Goal: Task Accomplishment & Management: Use online tool/utility

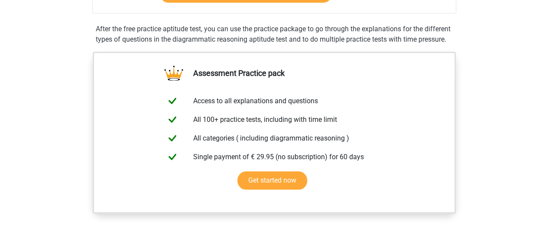
scroll to position [173, 0]
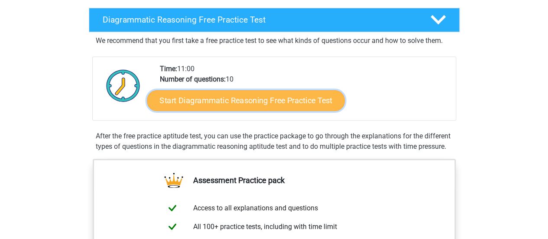
click at [229, 108] on link "Start Diagrammatic Reasoning Free Practice Test" at bounding box center [246, 100] width 198 height 21
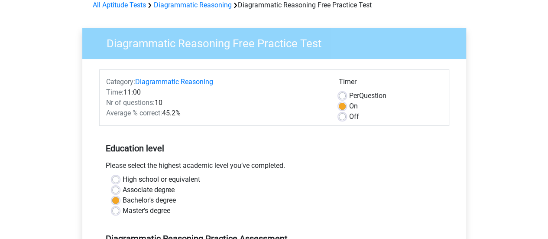
scroll to position [87, 0]
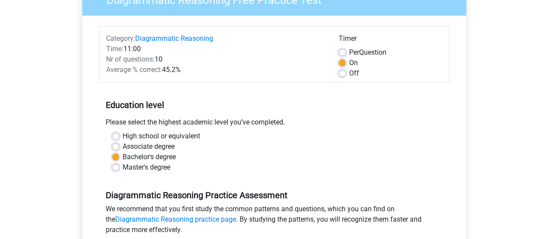
click at [156, 164] on label "Master's degree" at bounding box center [147, 167] width 48 height 10
click at [119, 164] on input "Master's degree" at bounding box center [115, 166] width 7 height 9
radio input "true"
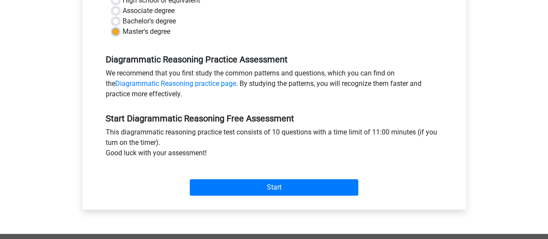
scroll to position [303, 0]
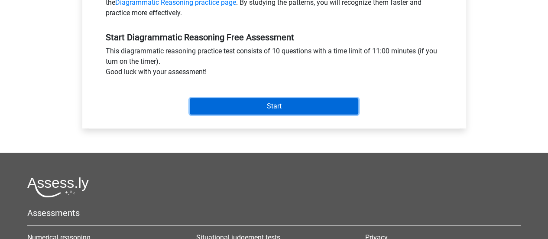
click at [297, 110] on input "Start" at bounding box center [274, 106] width 169 height 16
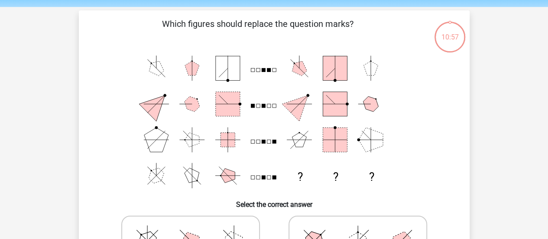
scroll to position [43, 0]
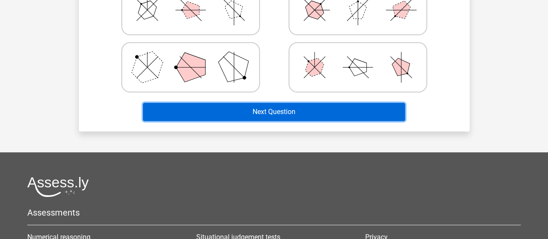
click at [306, 110] on button "Next Question" at bounding box center [274, 112] width 262 height 18
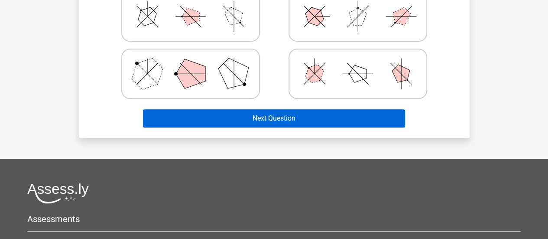
scroll to position [210, 0]
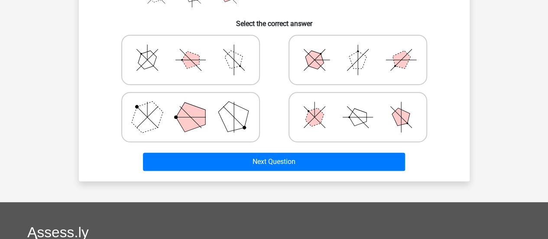
click at [341, 71] on icon at bounding box center [358, 59] width 130 height 43
click at [358, 49] on input "radio" at bounding box center [361, 46] width 6 height 6
radio input "true"
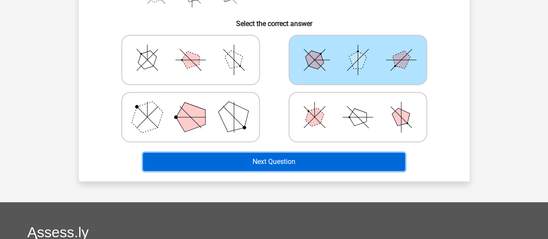
click at [299, 161] on button "Next Question" at bounding box center [274, 161] width 262 height 18
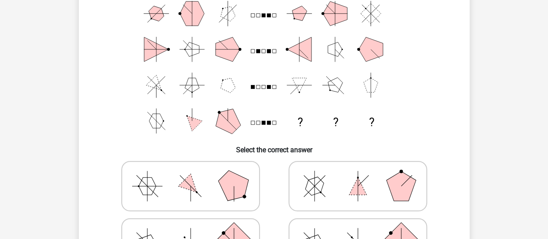
scroll to position [126, 0]
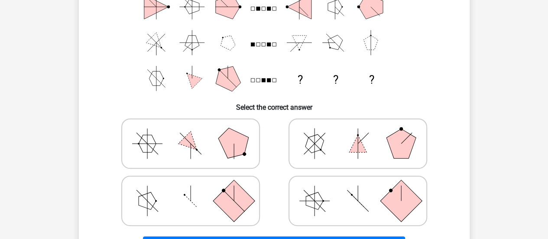
click at [299, 161] on icon at bounding box center [358, 143] width 130 height 43
click at [358, 133] on input "radio" at bounding box center [361, 130] width 6 height 6
radio input "true"
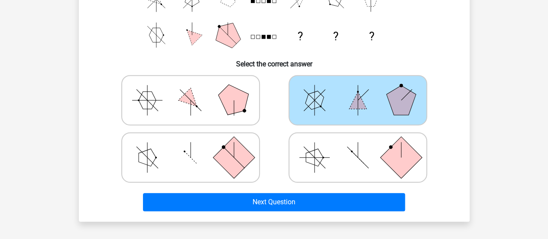
click at [269, 211] on div "Next Question" at bounding box center [274, 204] width 334 height 22
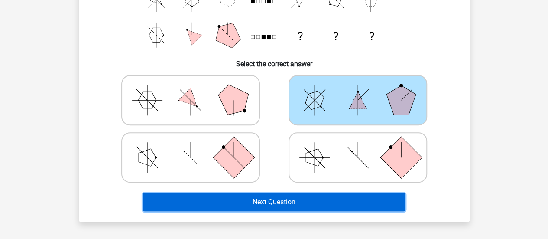
click at [270, 204] on button "Next Question" at bounding box center [274, 202] width 262 height 18
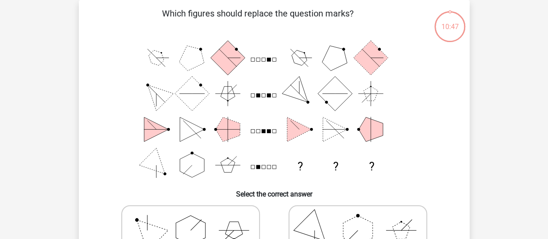
click at [175, 208] on icon at bounding box center [191, 229] width 130 height 43
click at [191, 214] on input "radio" at bounding box center [194, 217] width 6 height 6
radio input "true"
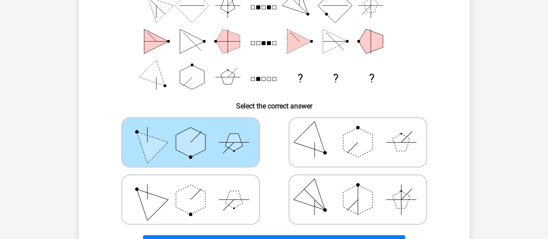
scroll to position [300, 0]
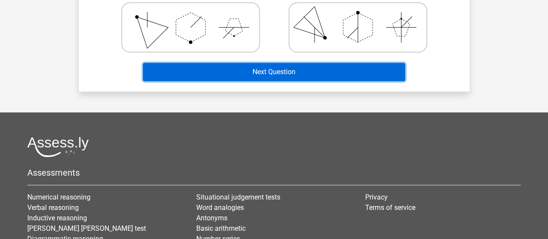
click at [269, 69] on button "Next Question" at bounding box center [274, 72] width 262 height 18
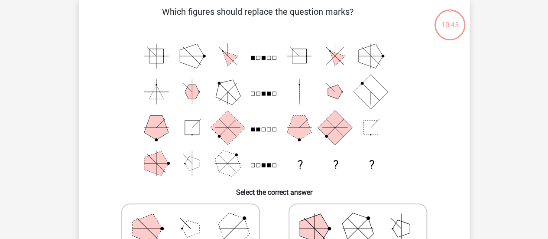
scroll to position [40, 0]
